Goal: Information Seeking & Learning: Learn about a topic

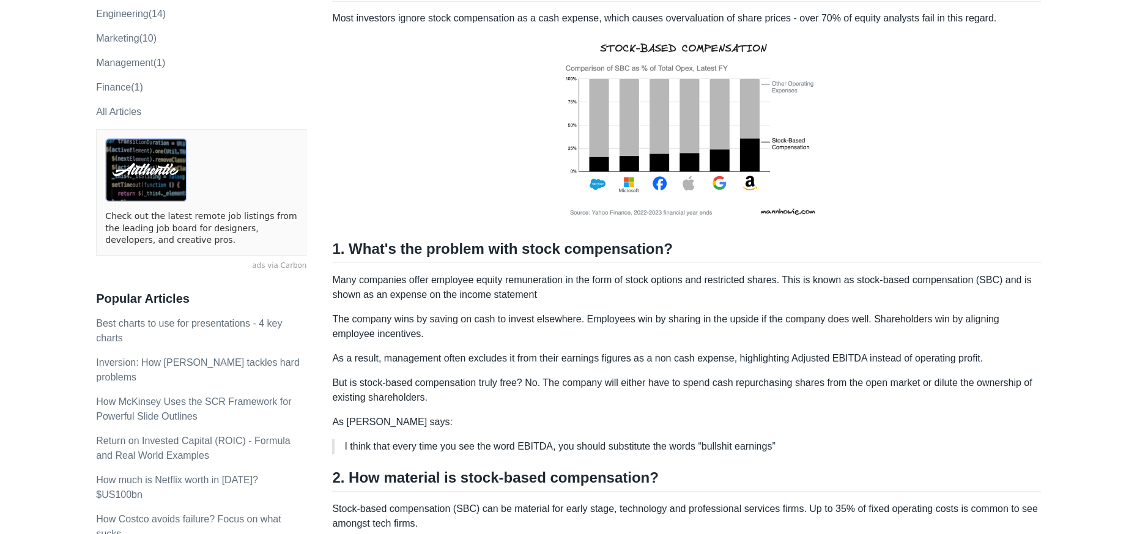
scroll to position [181, 0]
drag, startPoint x: 403, startPoint y: 285, endPoint x: 535, endPoint y: 306, distance: 133.1
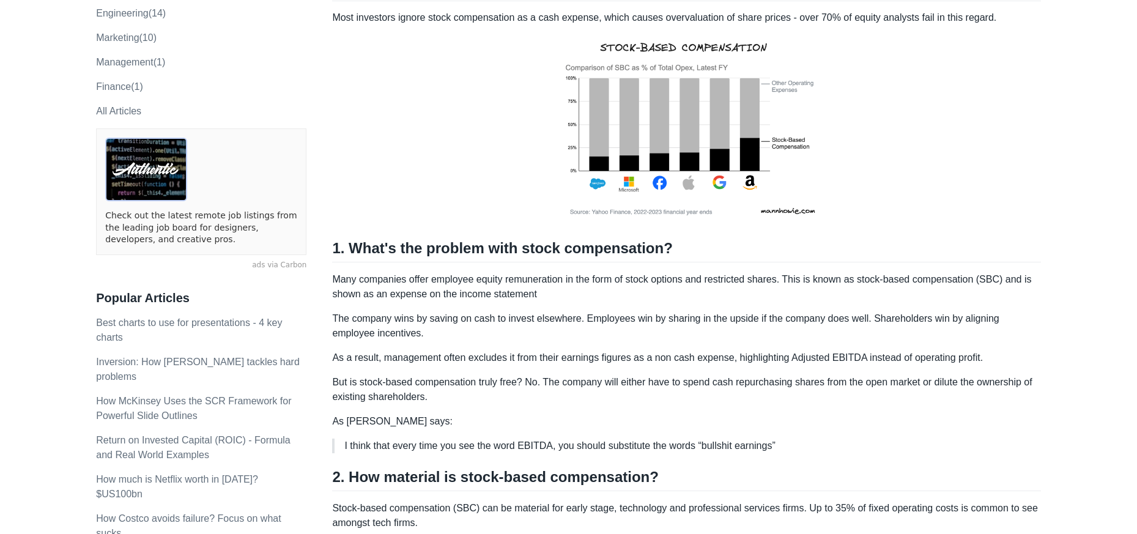
click at [537, 300] on p "Many companies offer employee equity remuneration in the form of stock options …" at bounding box center [686, 286] width 708 height 29
click at [536, 294] on p "Many companies offer employee equity remuneration in the form of stock options …" at bounding box center [686, 286] width 708 height 29
click at [572, 293] on p "Many companies offer employee equity remuneration in the form of stock options …" at bounding box center [686, 286] width 708 height 29
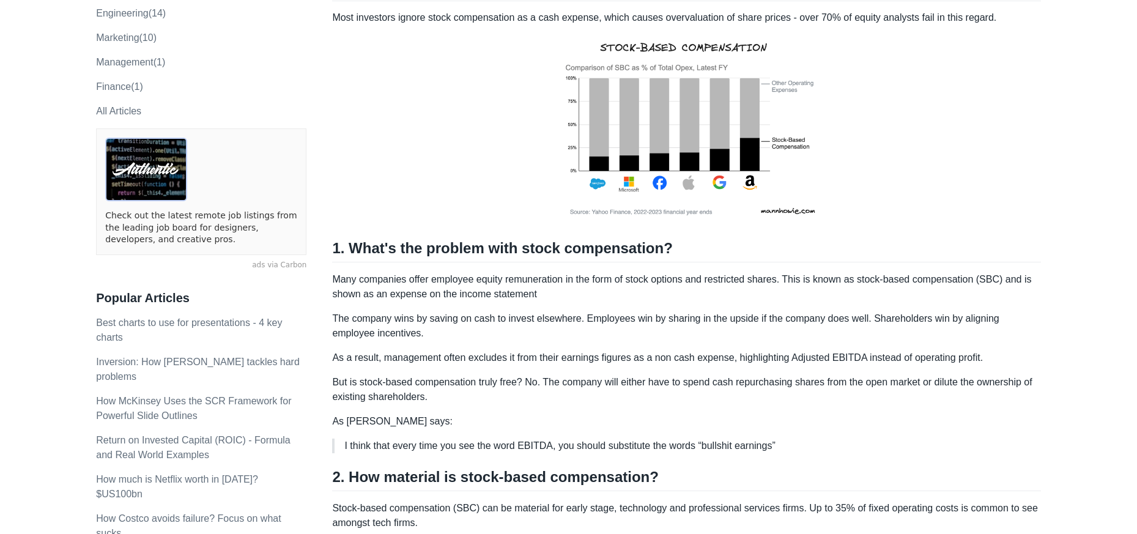
drag, startPoint x: 513, startPoint y: 284, endPoint x: 625, endPoint y: 304, distance: 113.7
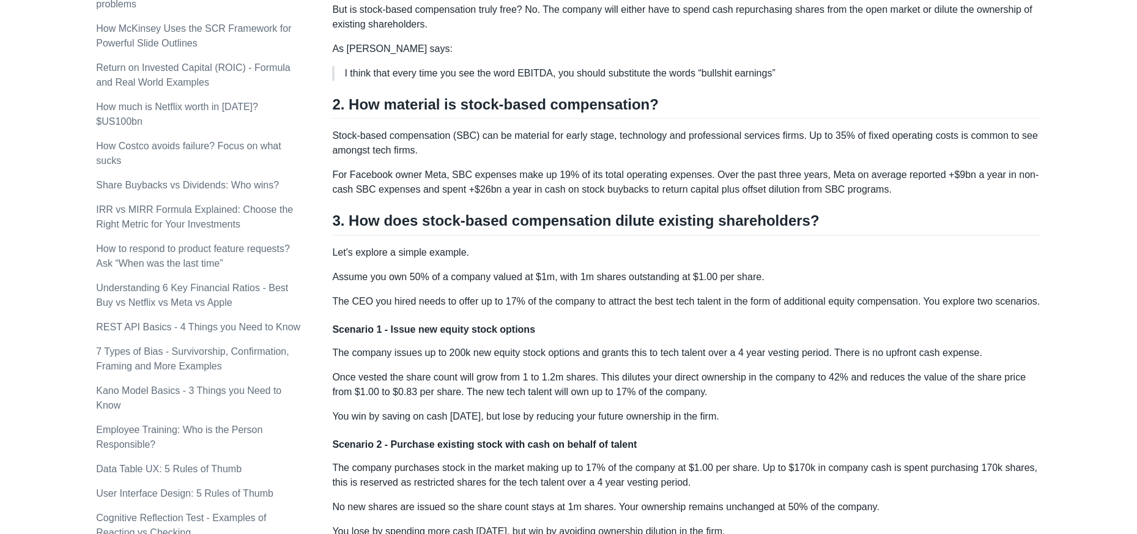
scroll to position [579, 0]
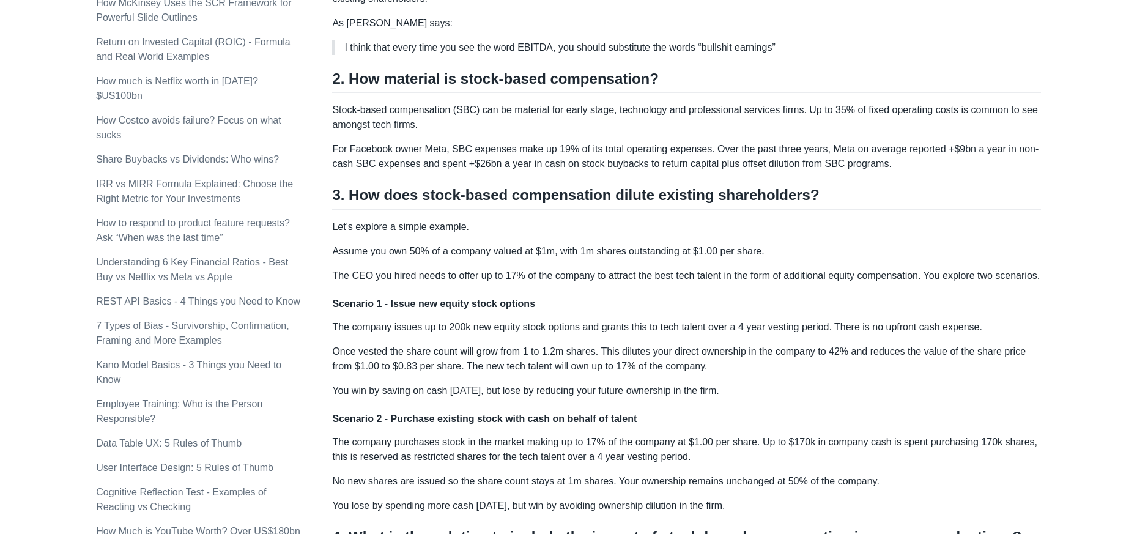
drag, startPoint x: 397, startPoint y: 304, endPoint x: 764, endPoint y: 347, distance: 369.4
click at [764, 354] on div "Most investors ignore stock compensation as a cash expense, which causes overva…" at bounding box center [686, 167] width 708 height 1110
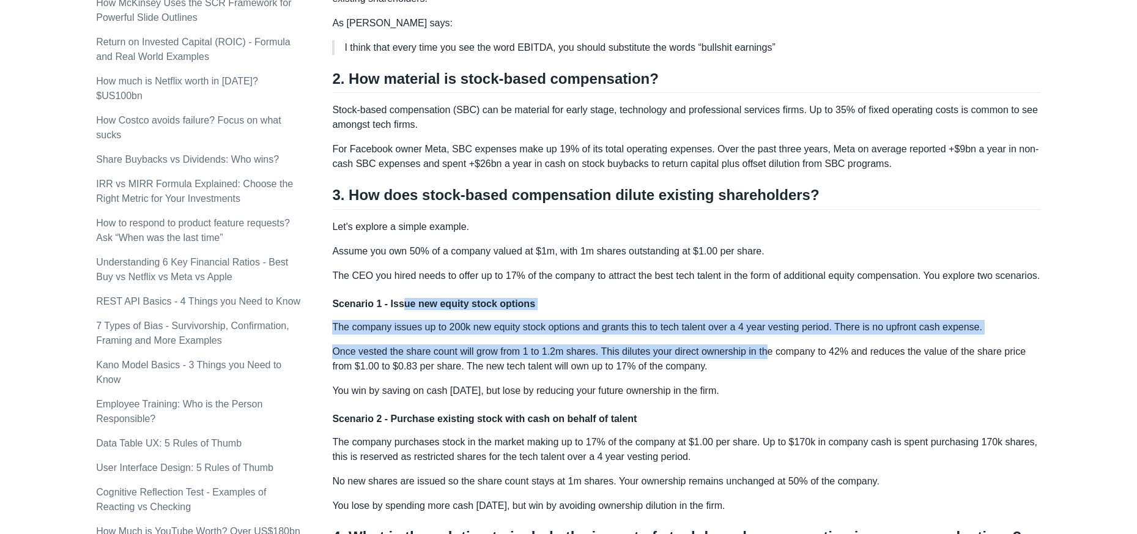
click at [764, 347] on p "Once vested the share count will grow from 1 to 1.2m shares. This dilutes your …" at bounding box center [686, 358] width 708 height 29
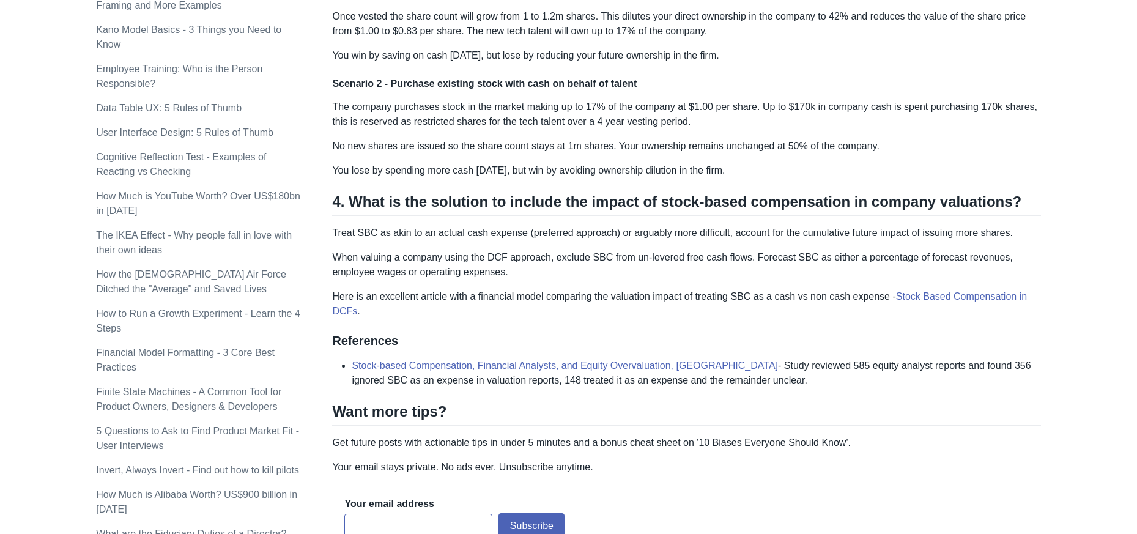
scroll to position [941, 0]
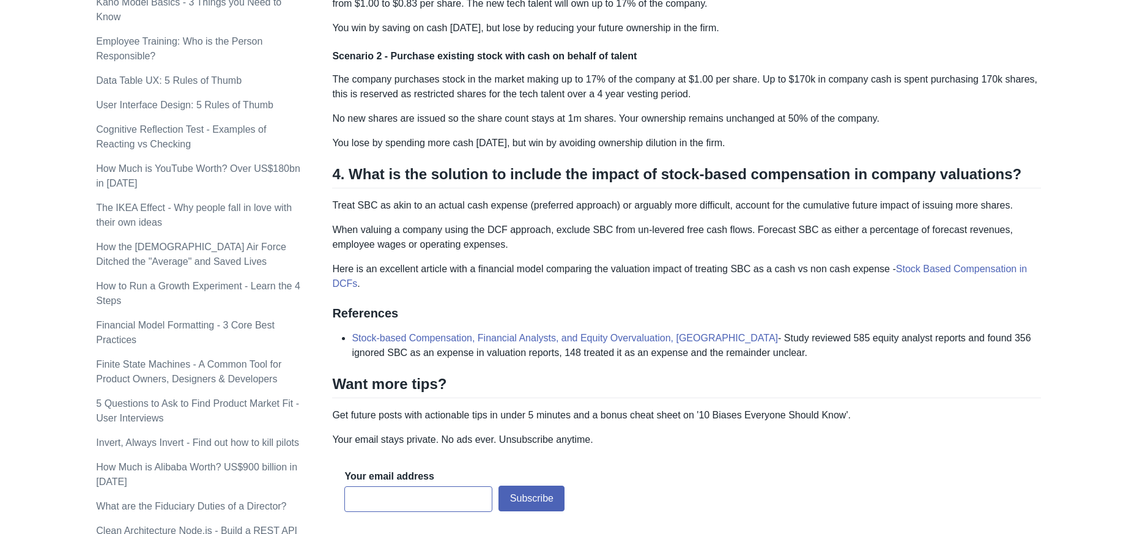
drag, startPoint x: 518, startPoint y: 177, endPoint x: 633, endPoint y: 279, distance: 153.3
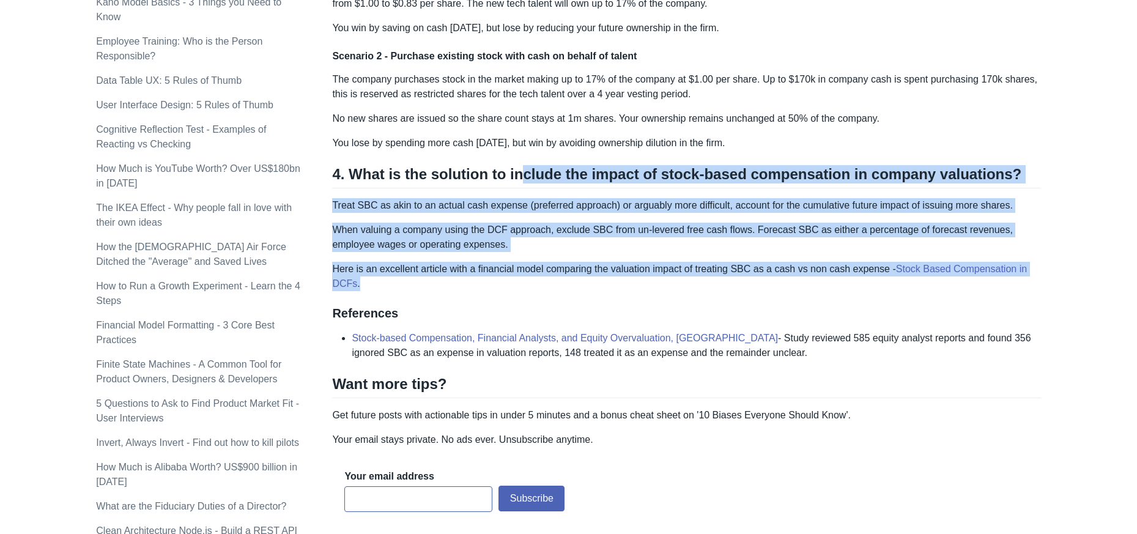
click at [633, 279] on p "Here is an excellent article with a financial model comparing the valuation imp…" at bounding box center [686, 276] width 708 height 29
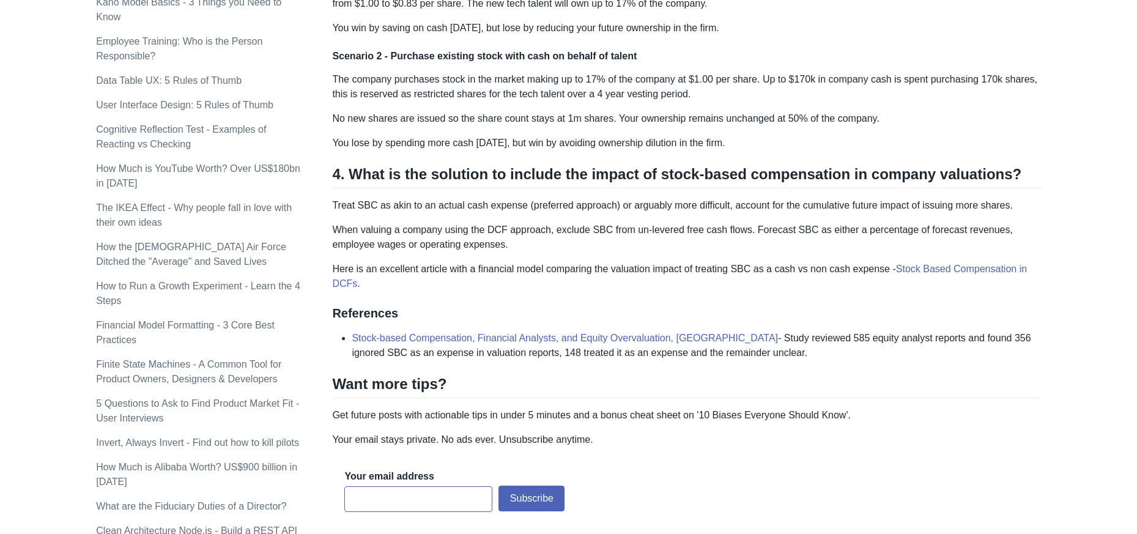
drag, startPoint x: 364, startPoint y: 204, endPoint x: 501, endPoint y: 229, distance: 139.8
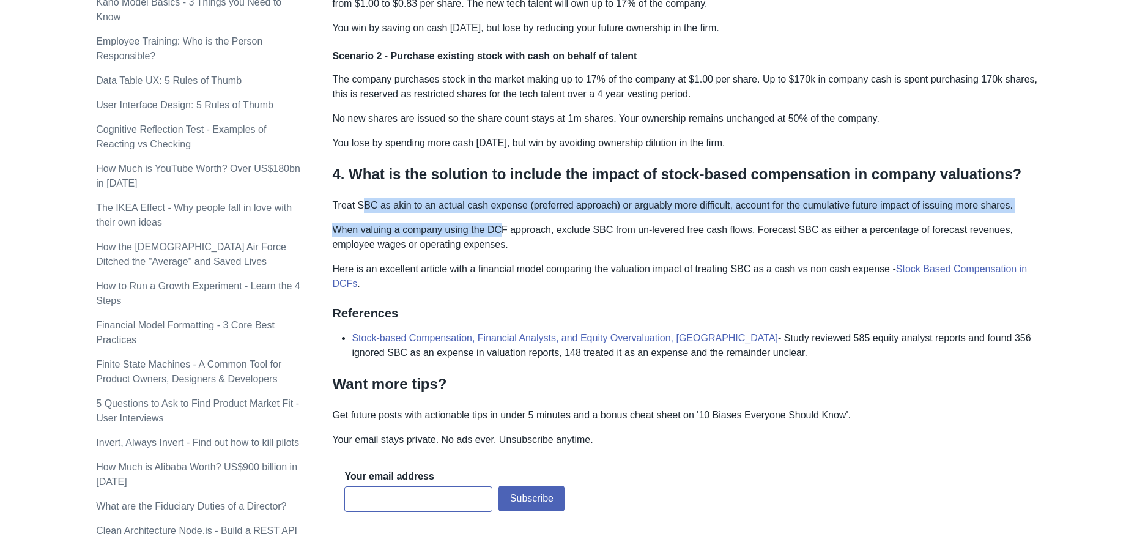
click at [501, 229] on p "When valuing a company using the DCF approach, exclude SBC from un-levered free…" at bounding box center [686, 237] width 708 height 29
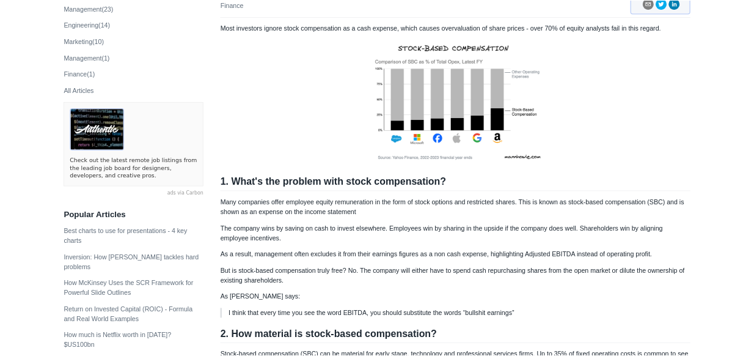
scroll to position [0, 0]
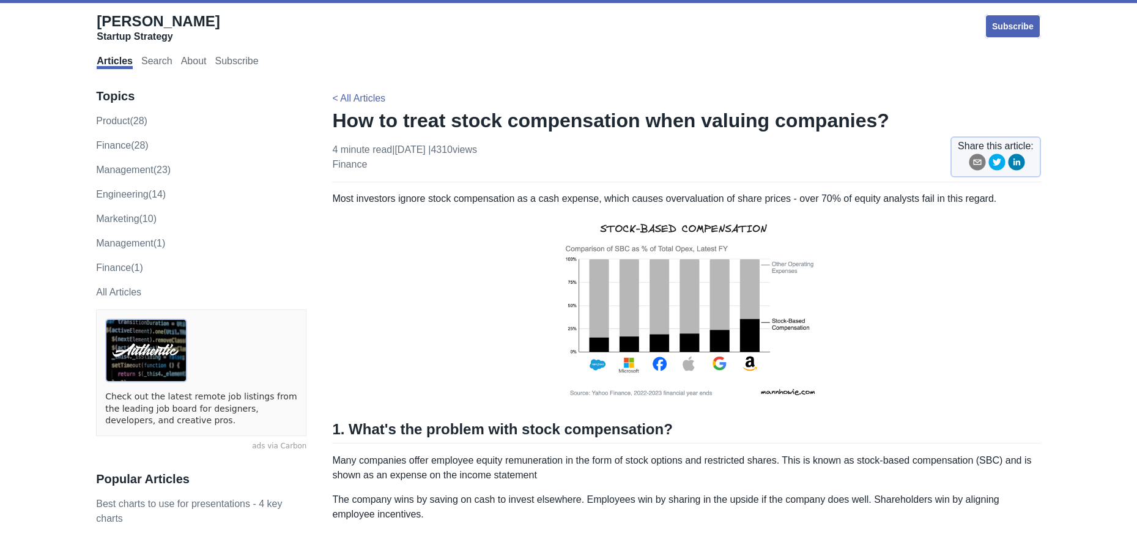
click at [757, 312] on img at bounding box center [686, 311] width 281 height 190
click at [670, 289] on img at bounding box center [686, 311] width 281 height 190
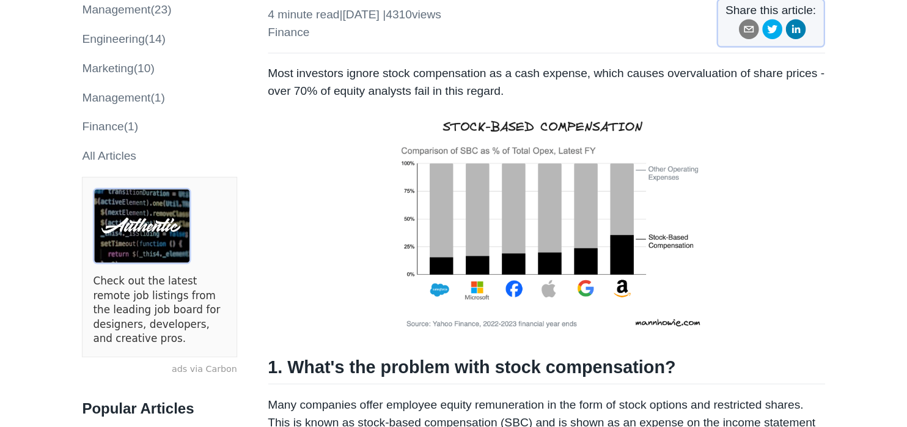
scroll to position [164, 0]
